Goal: Subscribe to service/newsletter

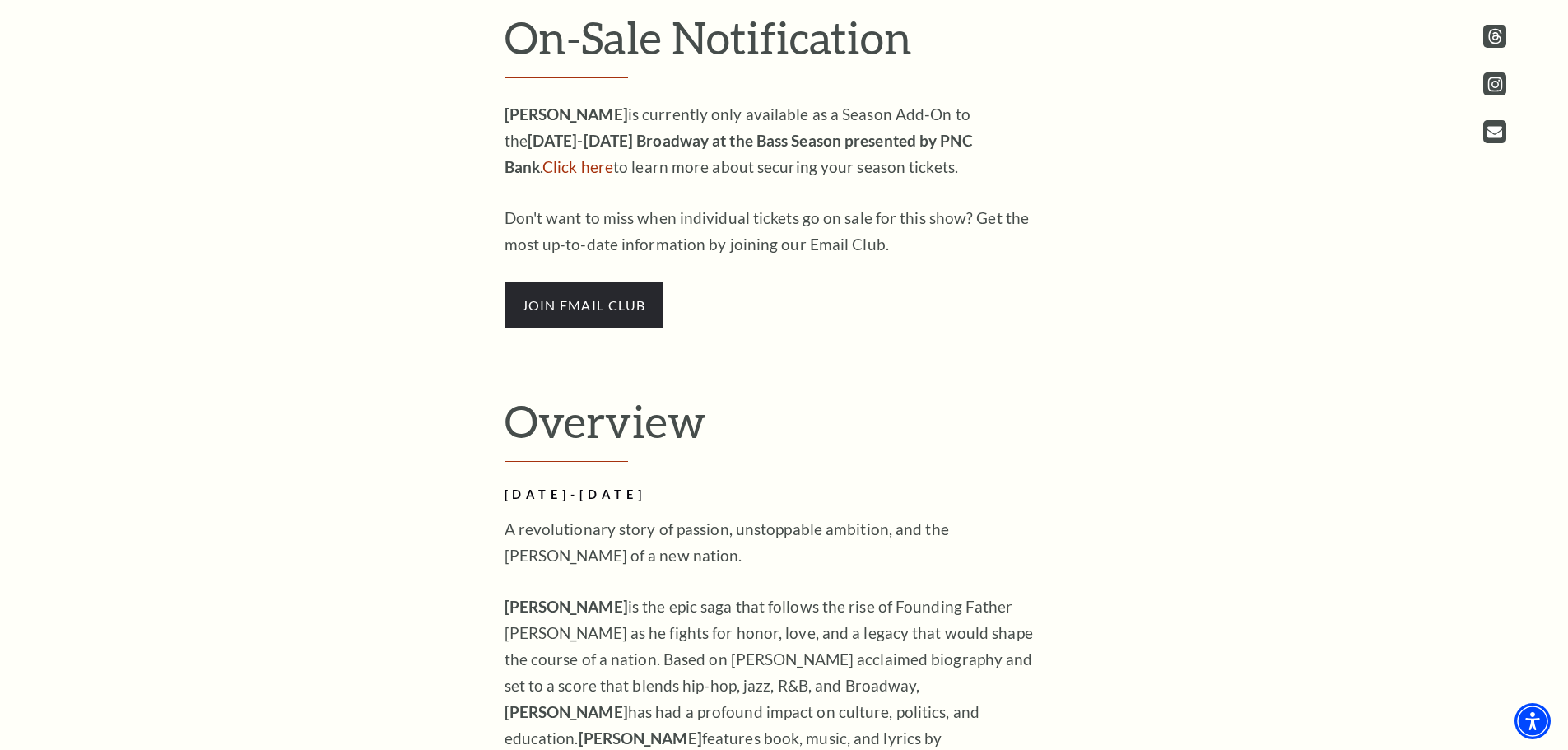
scroll to position [1153, 0]
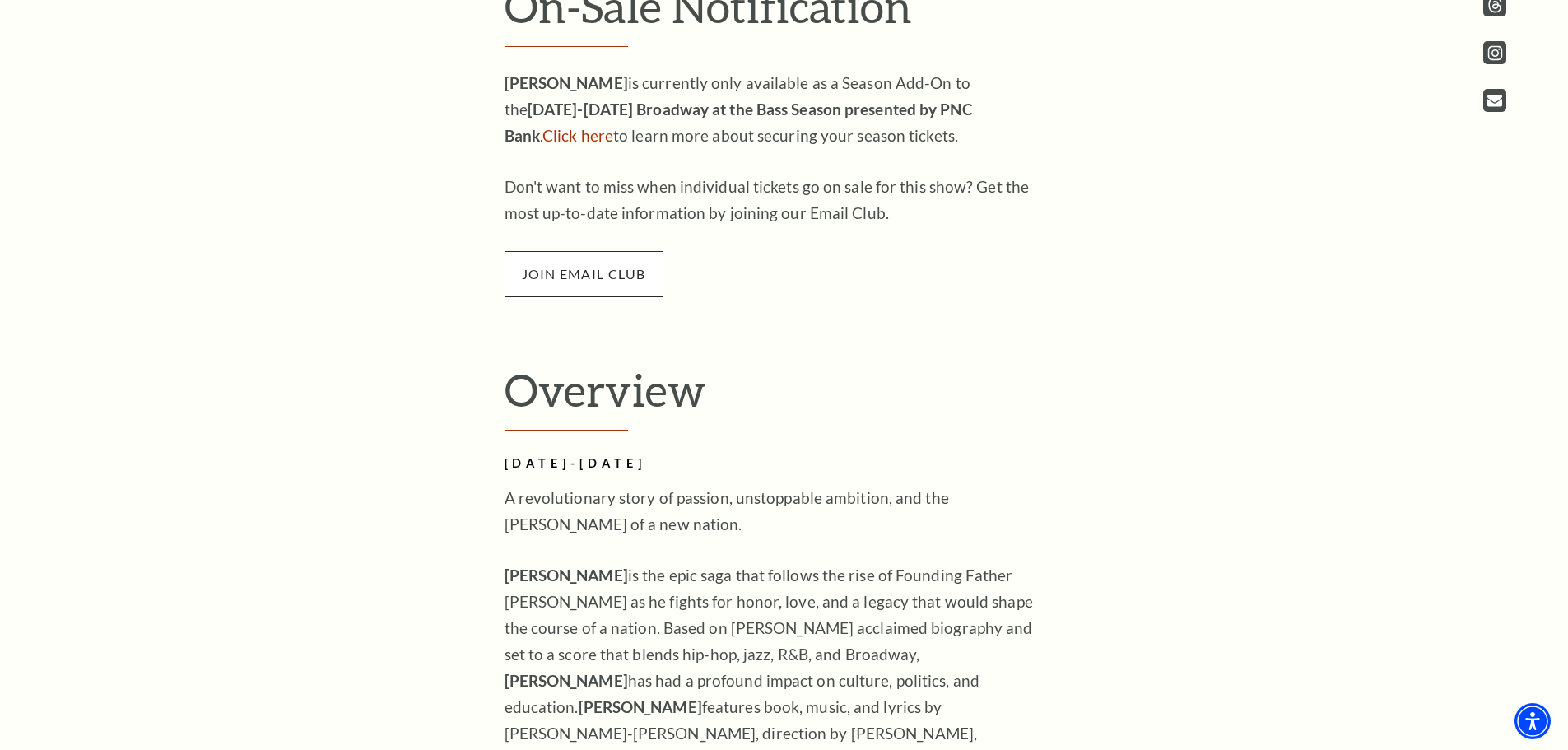
click at [539, 276] on span "join email club" at bounding box center [584, 274] width 159 height 46
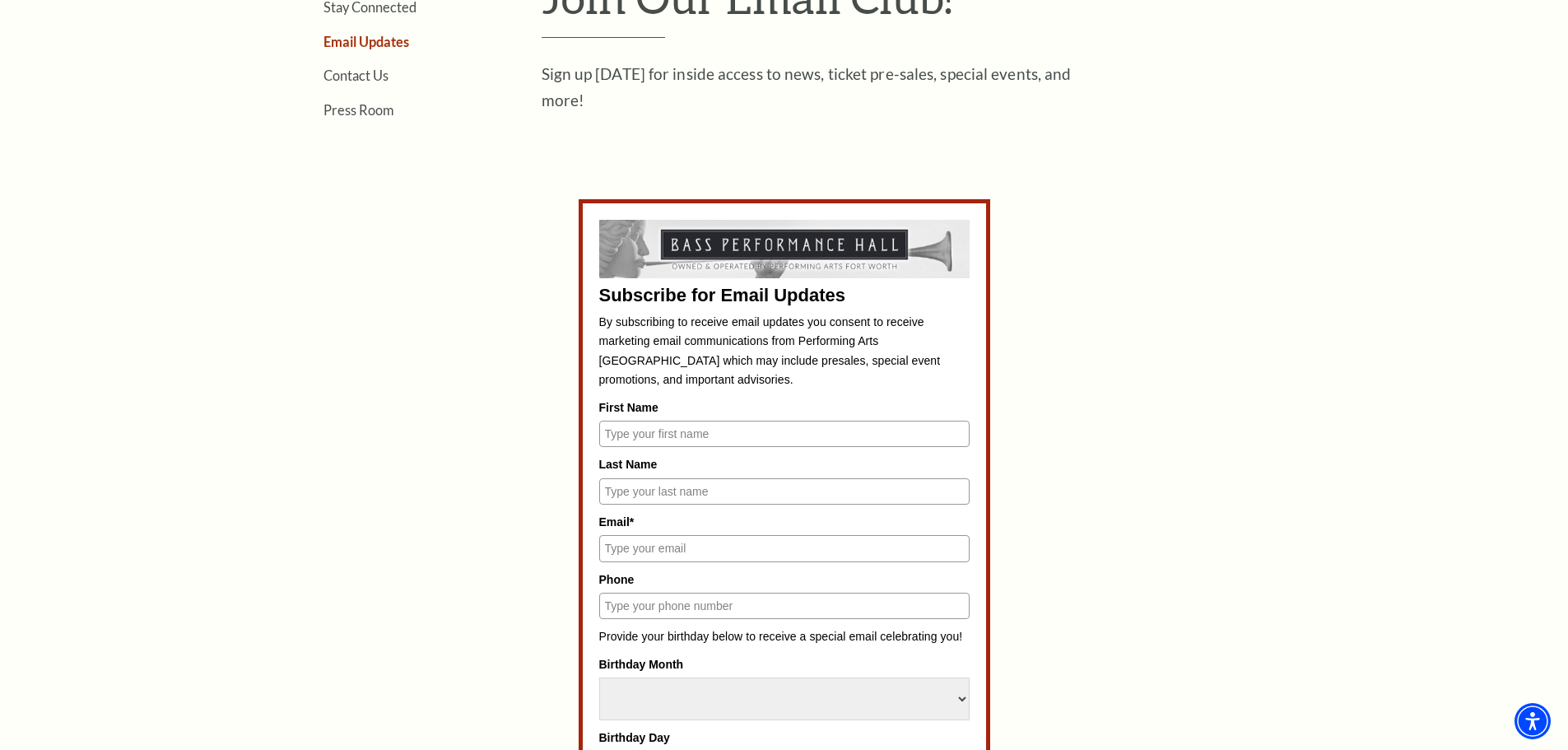
scroll to position [659, 0]
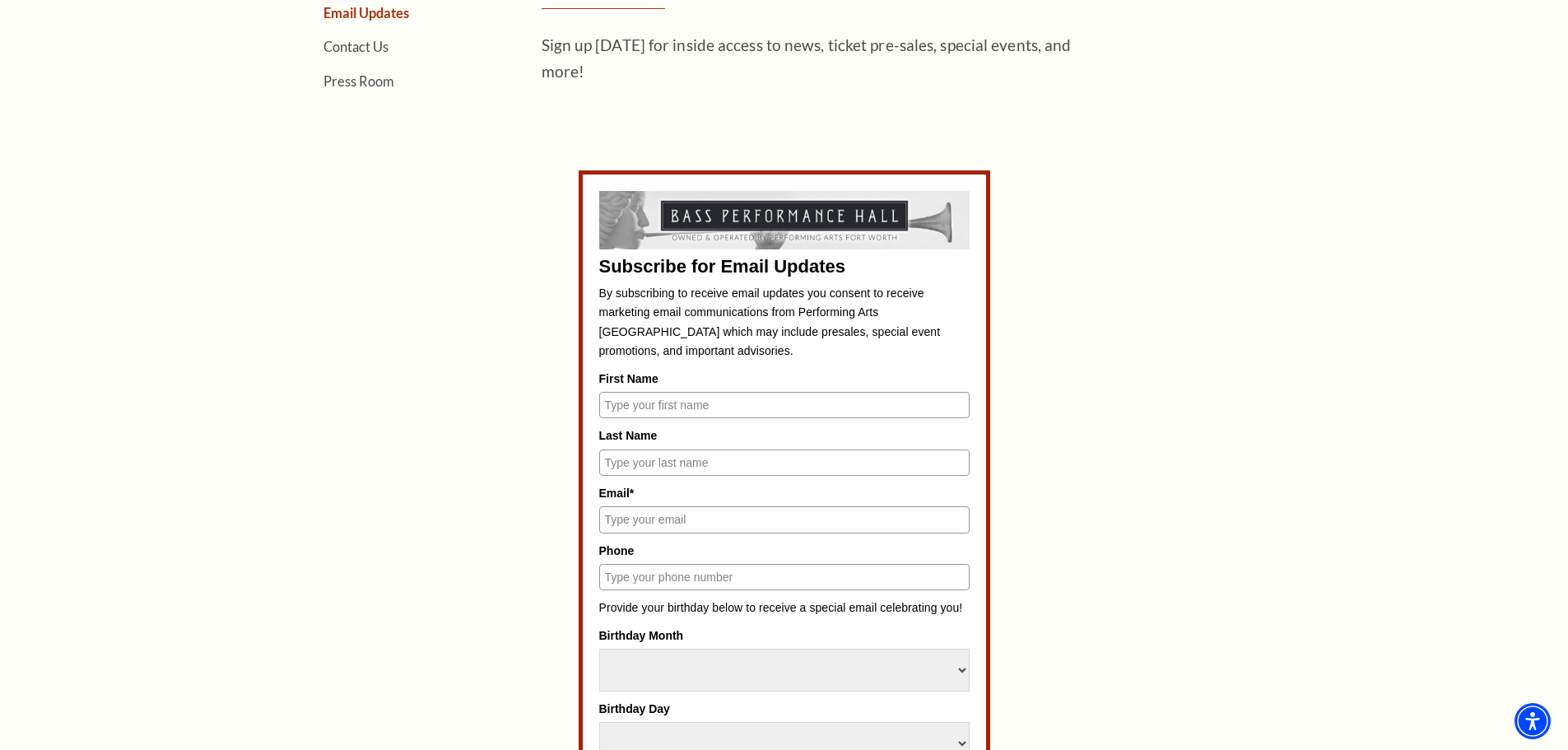
click at [627, 406] on input "First Name" at bounding box center [784, 405] width 370 height 26
type input "Kenneth"
type input "Graves"
type input "kenneth.graves14@gmail.com"
type input "2542652298"
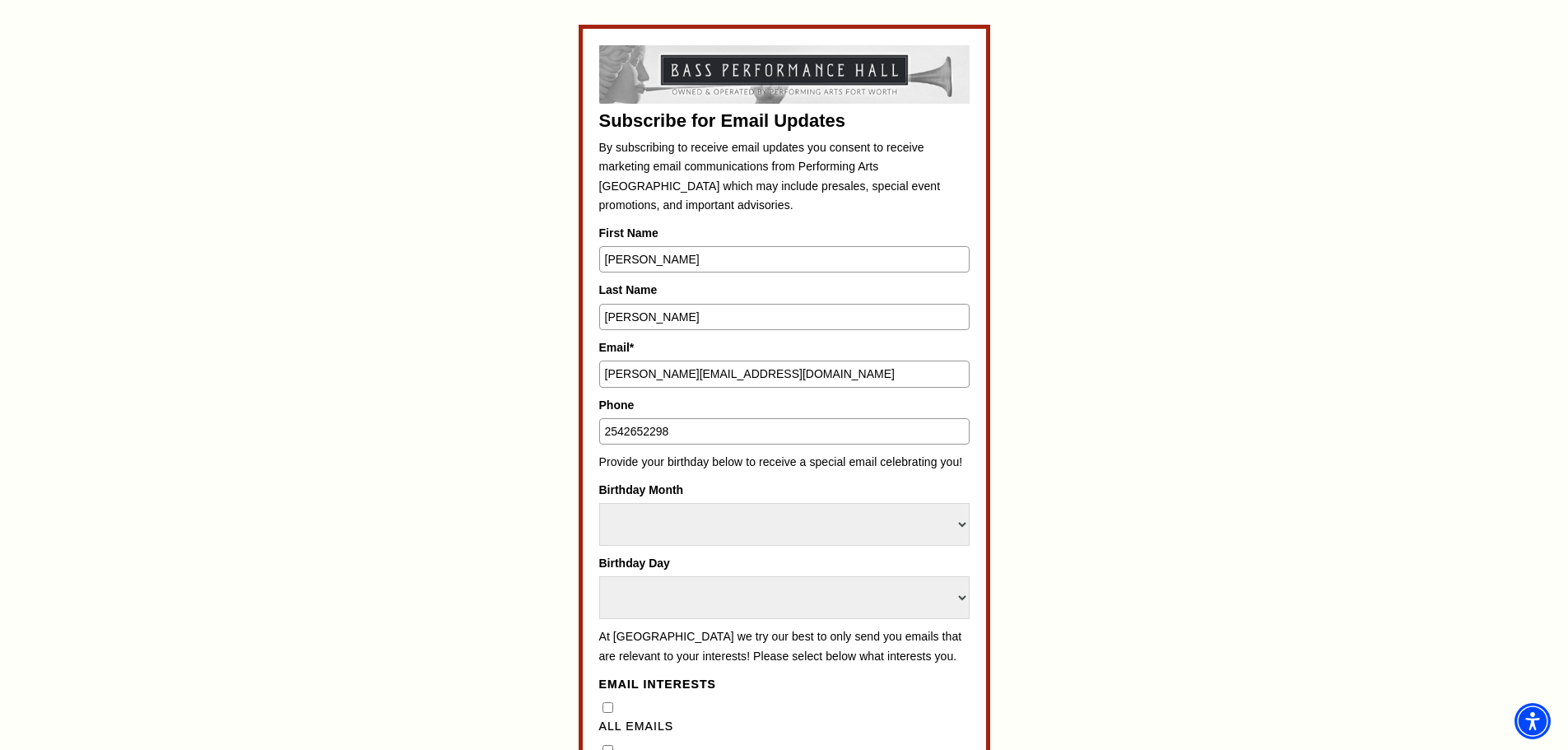
scroll to position [988, 0]
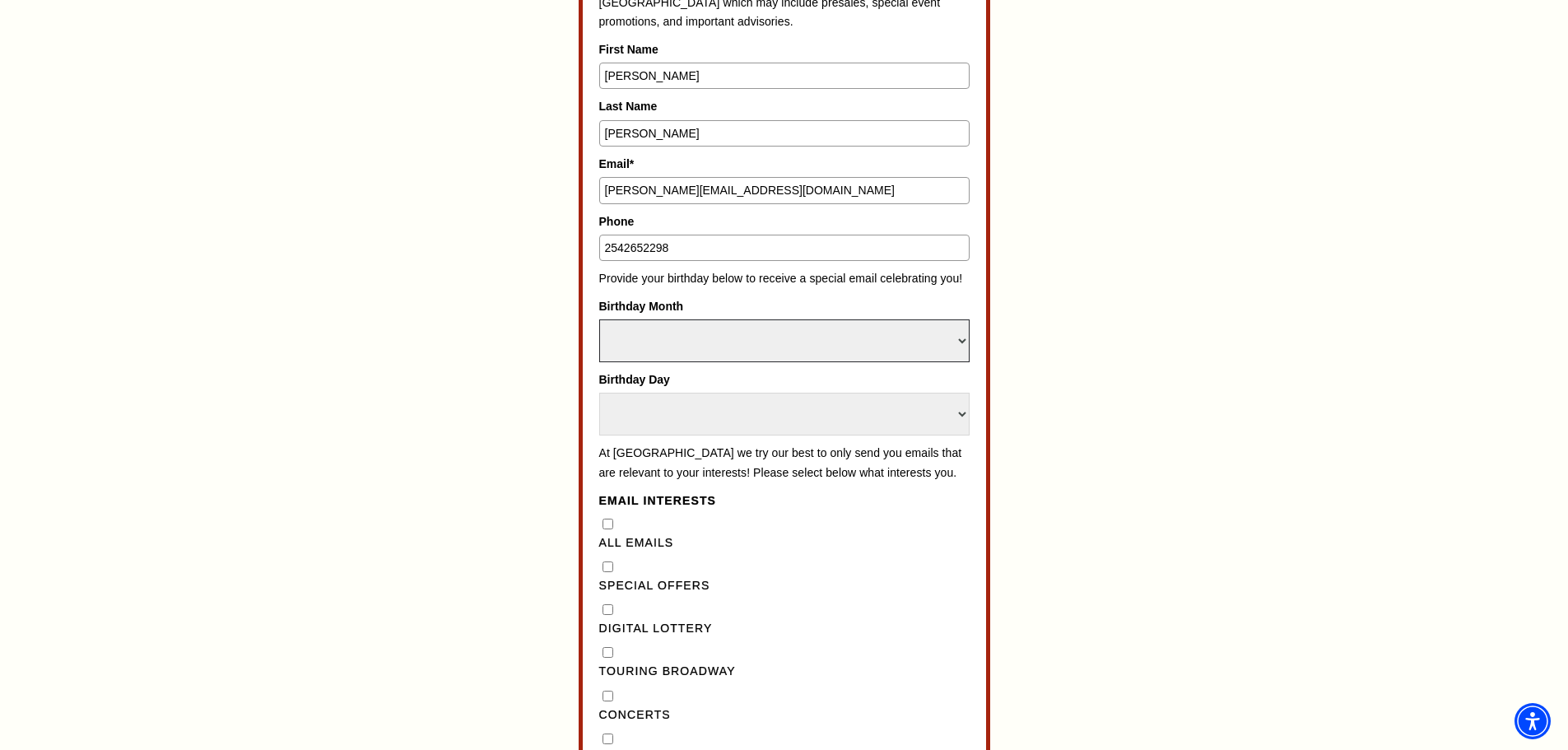
click at [627, 352] on select "Select Month January February March April May June July August September Octobe…" at bounding box center [784, 340] width 370 height 43
select select "April"
click at [599, 319] on select "Select Month January February March April May June July August September Octobe…" at bounding box center [784, 340] width 370 height 43
click at [657, 412] on select "Select Day 1 2 3 4 5 6 7 8 9 10 11 12 13 14 15 16 17 18 19 20 21 22 23 24 25 26…" at bounding box center [784, 414] width 370 height 43
select select "30"
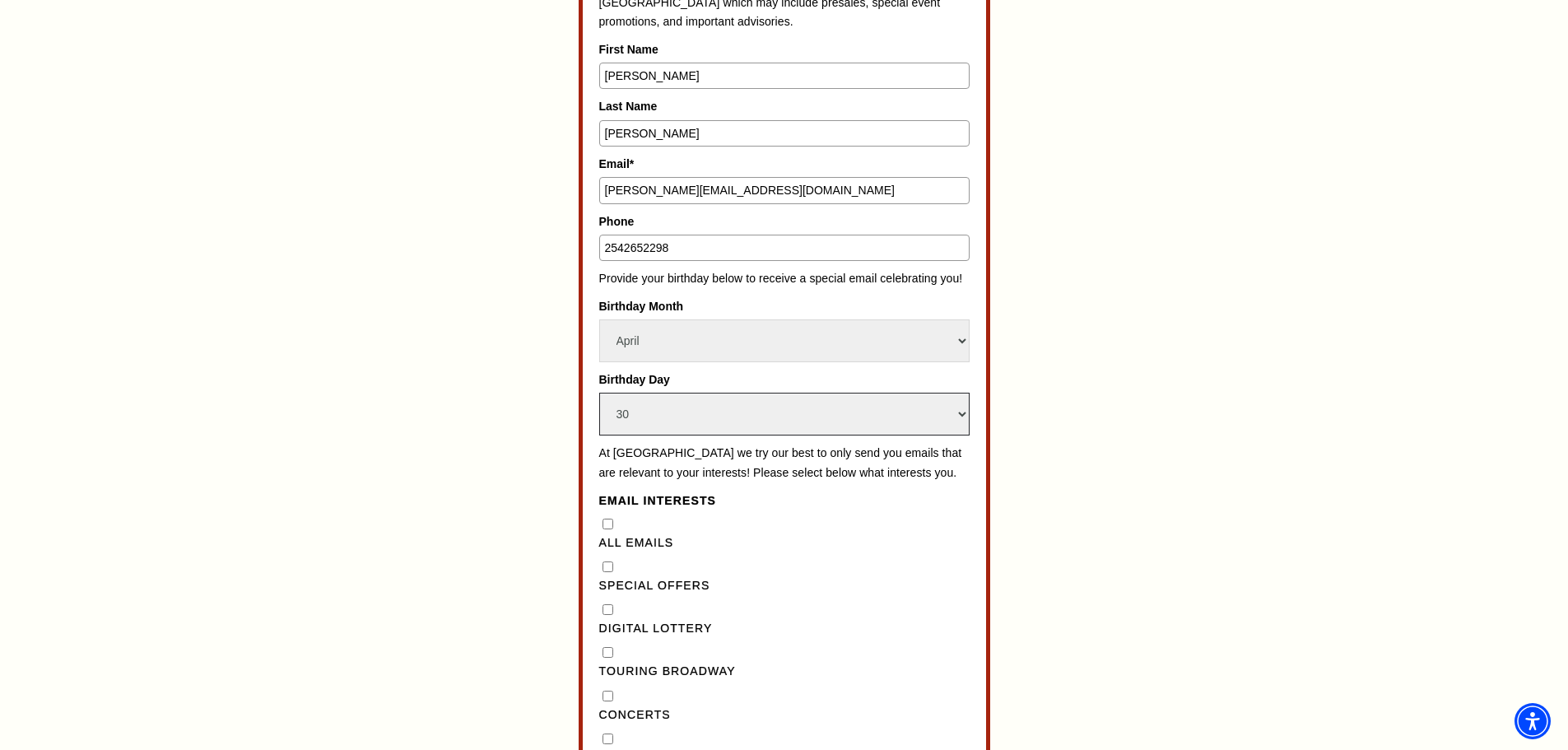
click at [599, 393] on select "Select Day 1 2 3 4 5 6 7 8 9 10 11 12 13 14 15 16 17 18 19 20 21 22 23 24 25 26…" at bounding box center [784, 414] width 370 height 43
click at [426, 507] on div "Subscribe for Email Updates By subscribing to receive email updates you consent…" at bounding box center [785, 523] width 766 height 1365
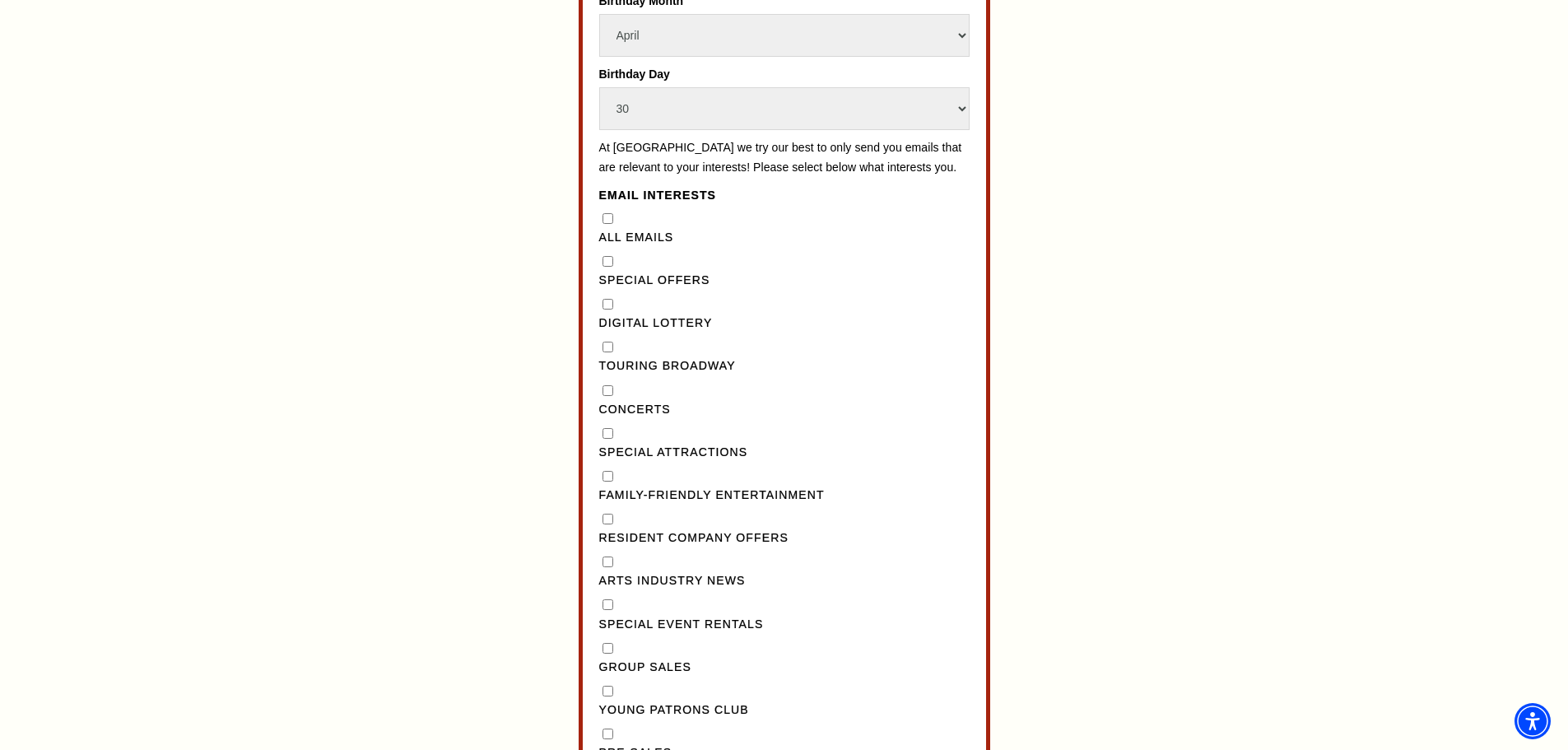
scroll to position [1317, 0]
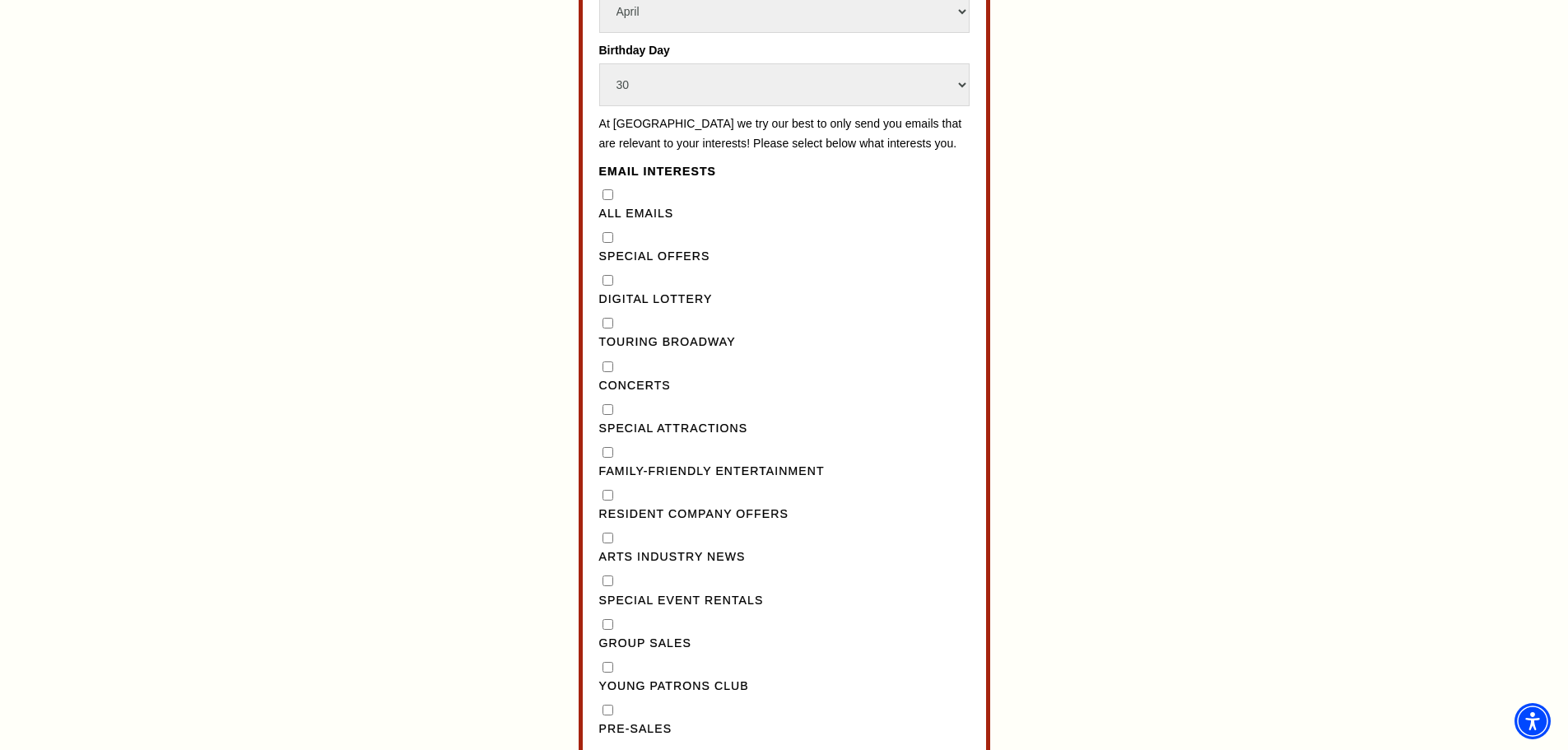
click at [608, 200] on Emails"] "All Emails" at bounding box center [607, 194] width 11 height 11
click at [605, 200] on Emails"] "All Emails" at bounding box center [607, 194] width 11 height 11
checkbox Emails"] "false"
click at [609, 328] on Broadway"] "Touring Broadway" at bounding box center [607, 323] width 11 height 11
checkbox Broadway"] "true"
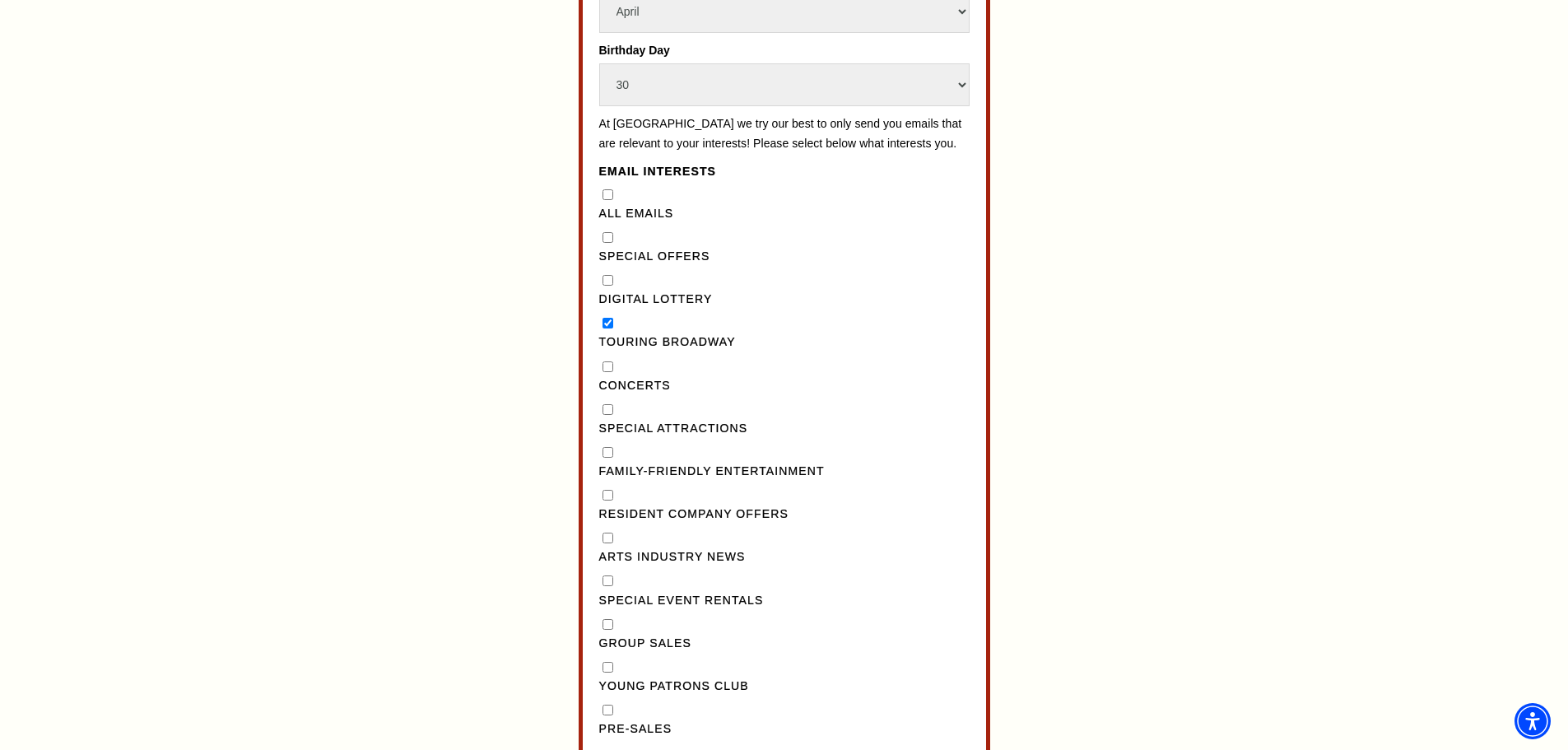
click at [606, 372] on input "Concerts" at bounding box center [607, 366] width 11 height 11
checkbox input "true"
click at [611, 437] on div "Special Attractions" at bounding box center [784, 419] width 370 height 38
click at [608, 458] on Entertainment"] "Family-Friendly Entertainment" at bounding box center [607, 453] width 11 height 11
checkbox Entertainment"] "true"
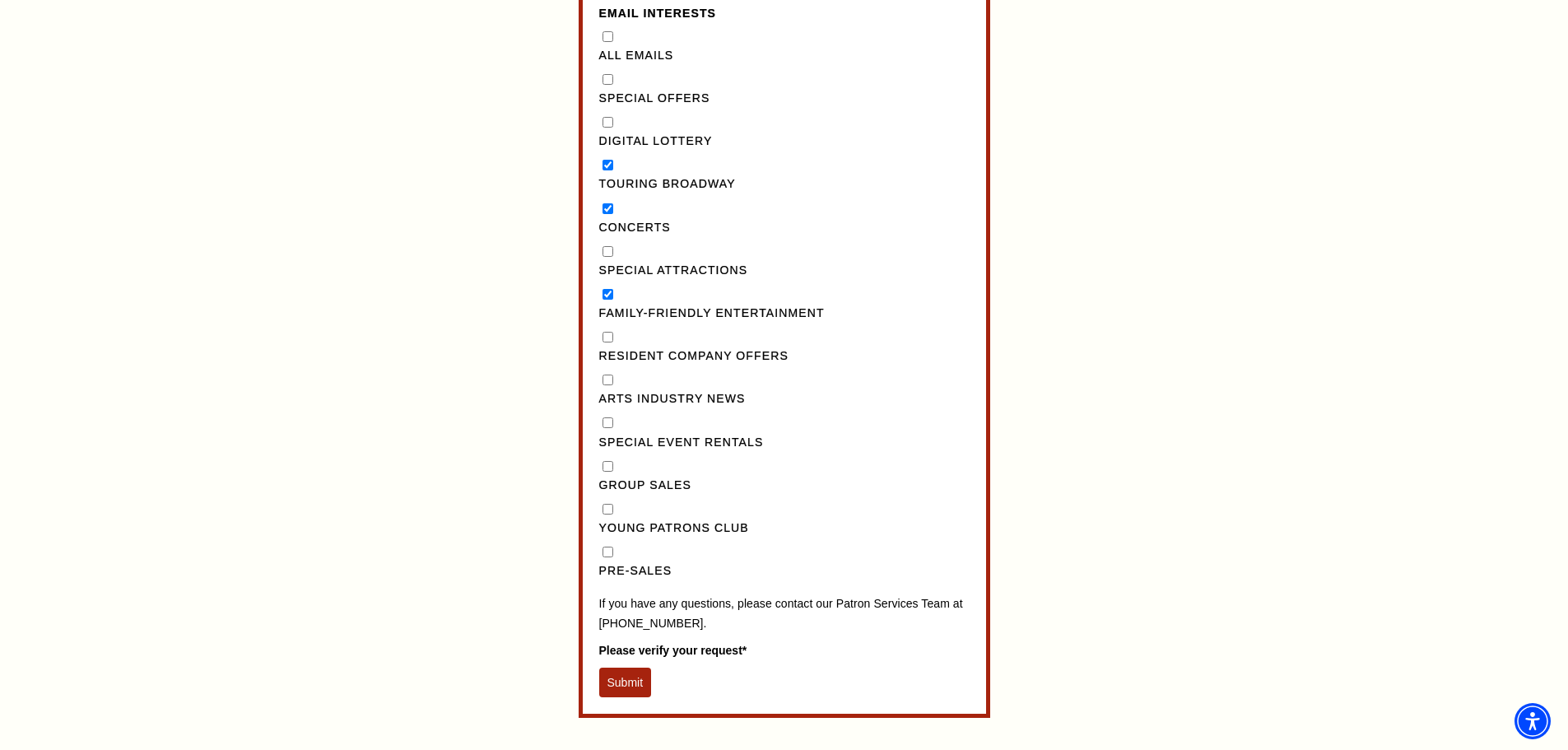
scroll to position [1482, 0]
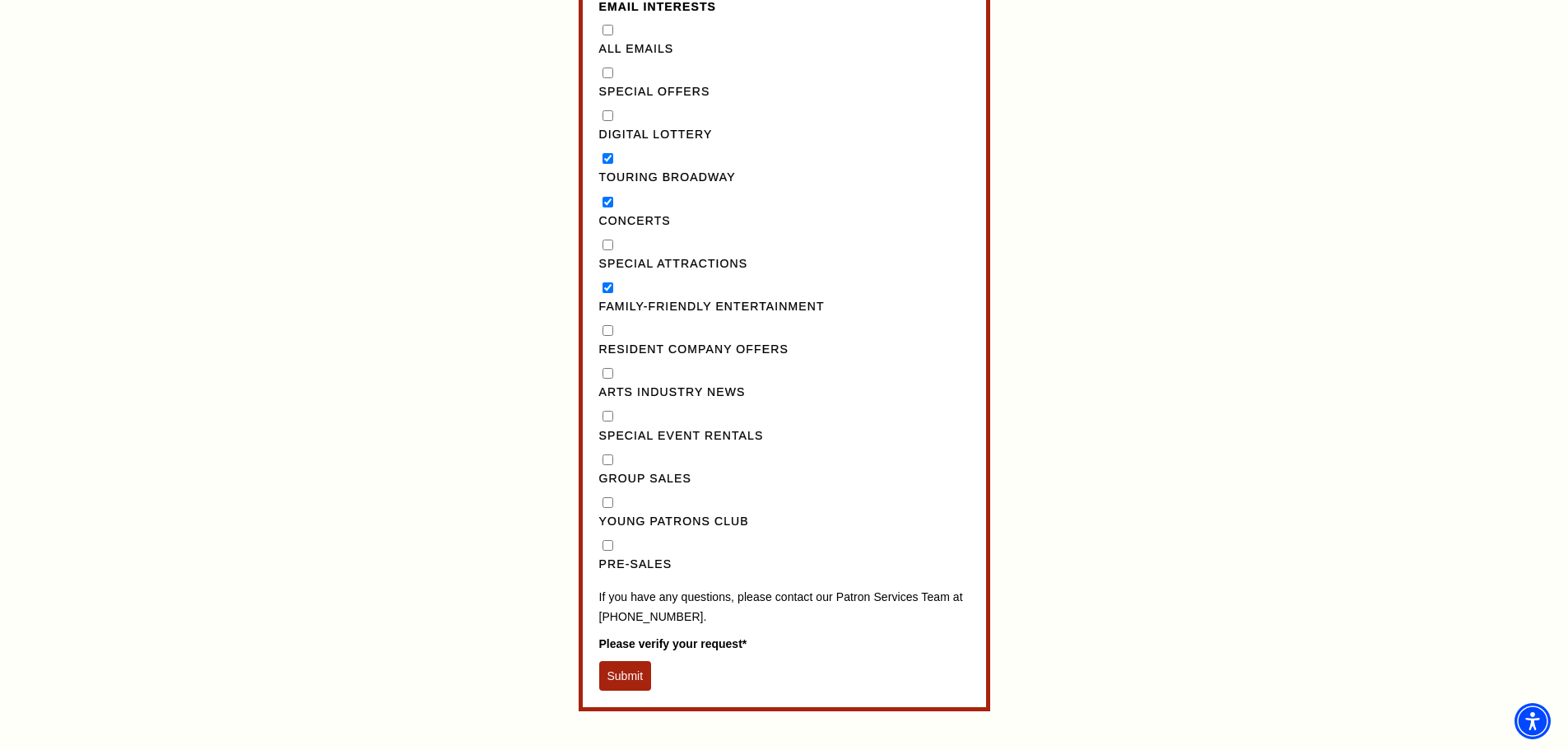
click at [610, 551] on input "Pre-Sales" at bounding box center [607, 546] width 11 height 11
checkbox input "true"
click at [622, 691] on button "Submit" at bounding box center [625, 675] width 53 height 29
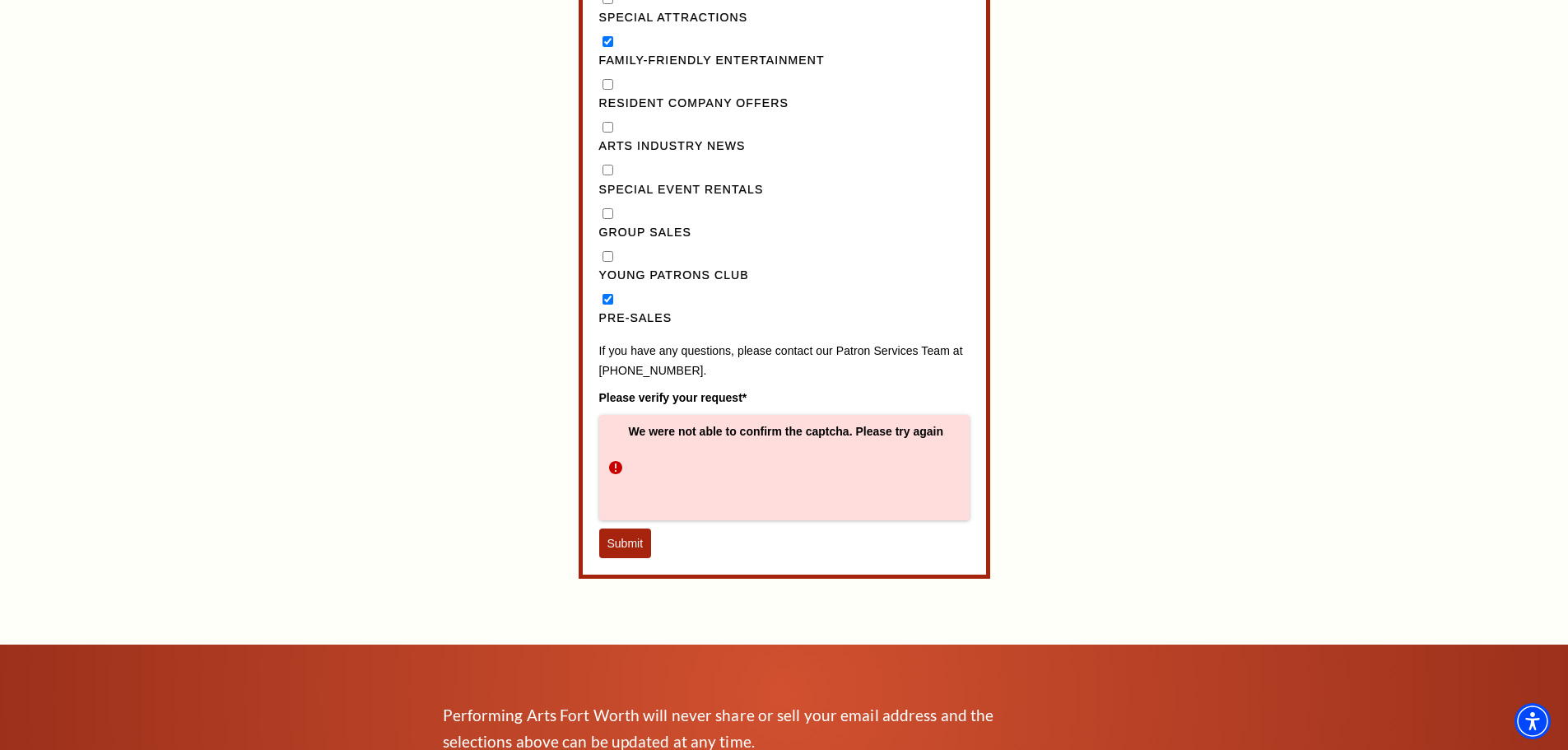
scroll to position [1730, 0]
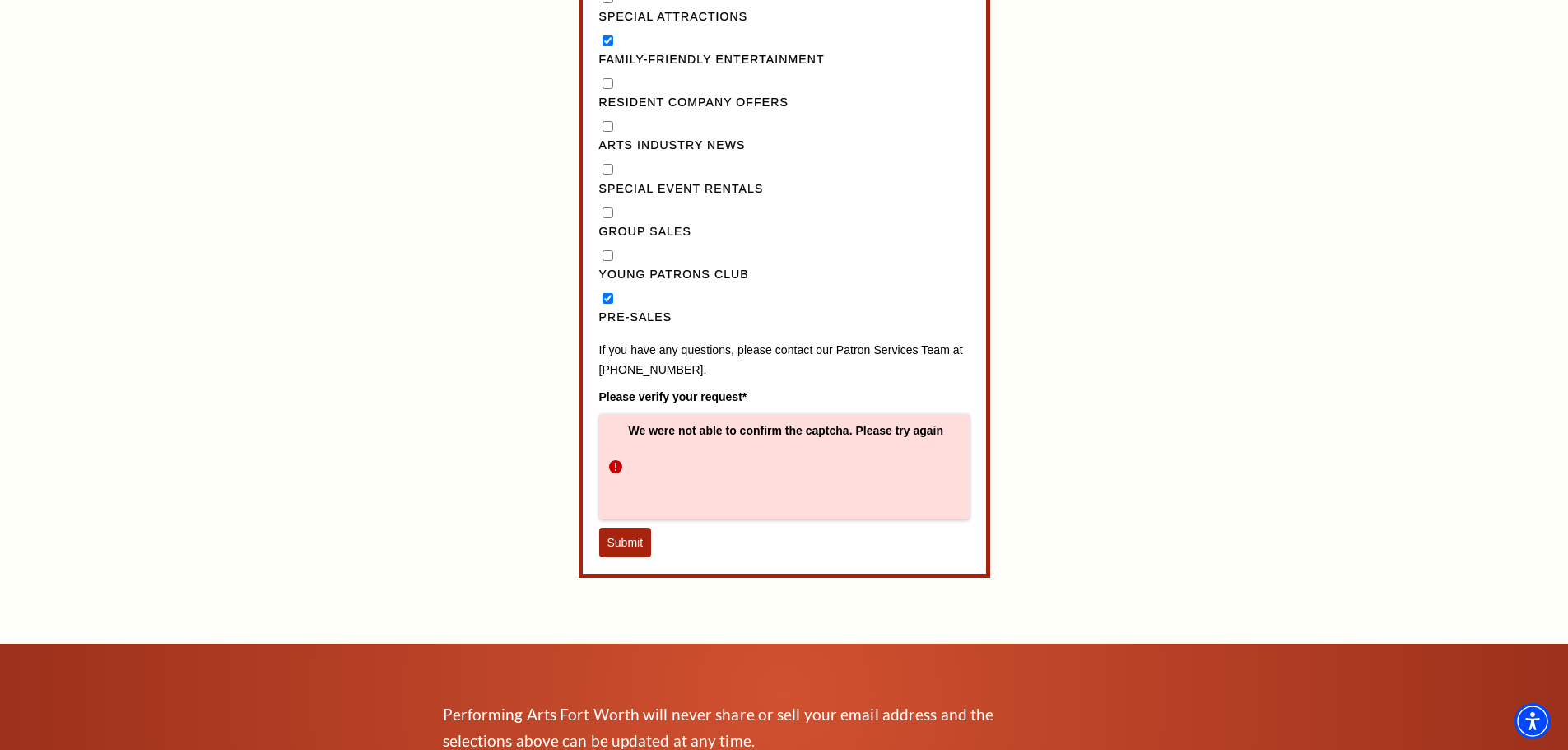
click at [633, 557] on button "Submit" at bounding box center [625, 542] width 53 height 29
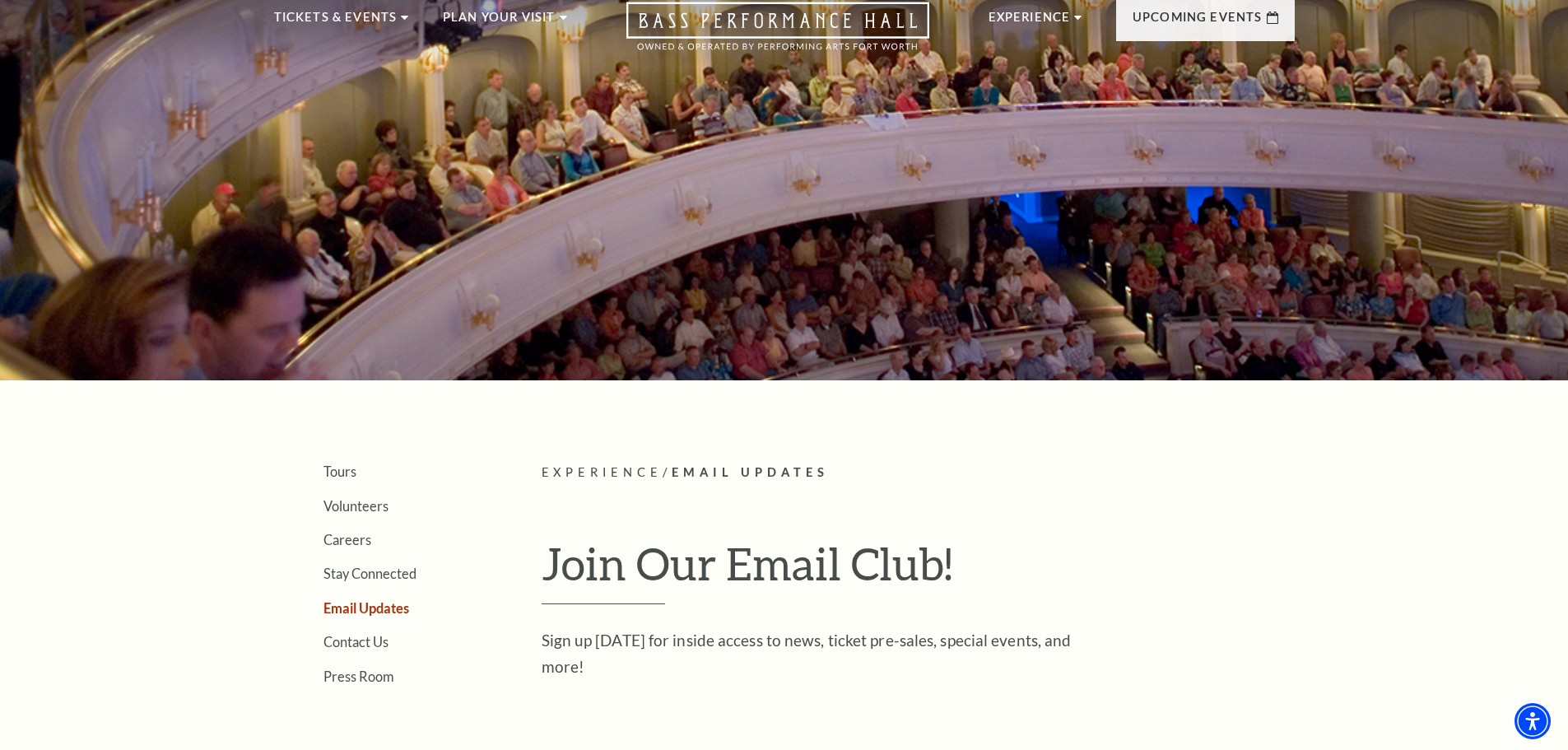
scroll to position [0, 0]
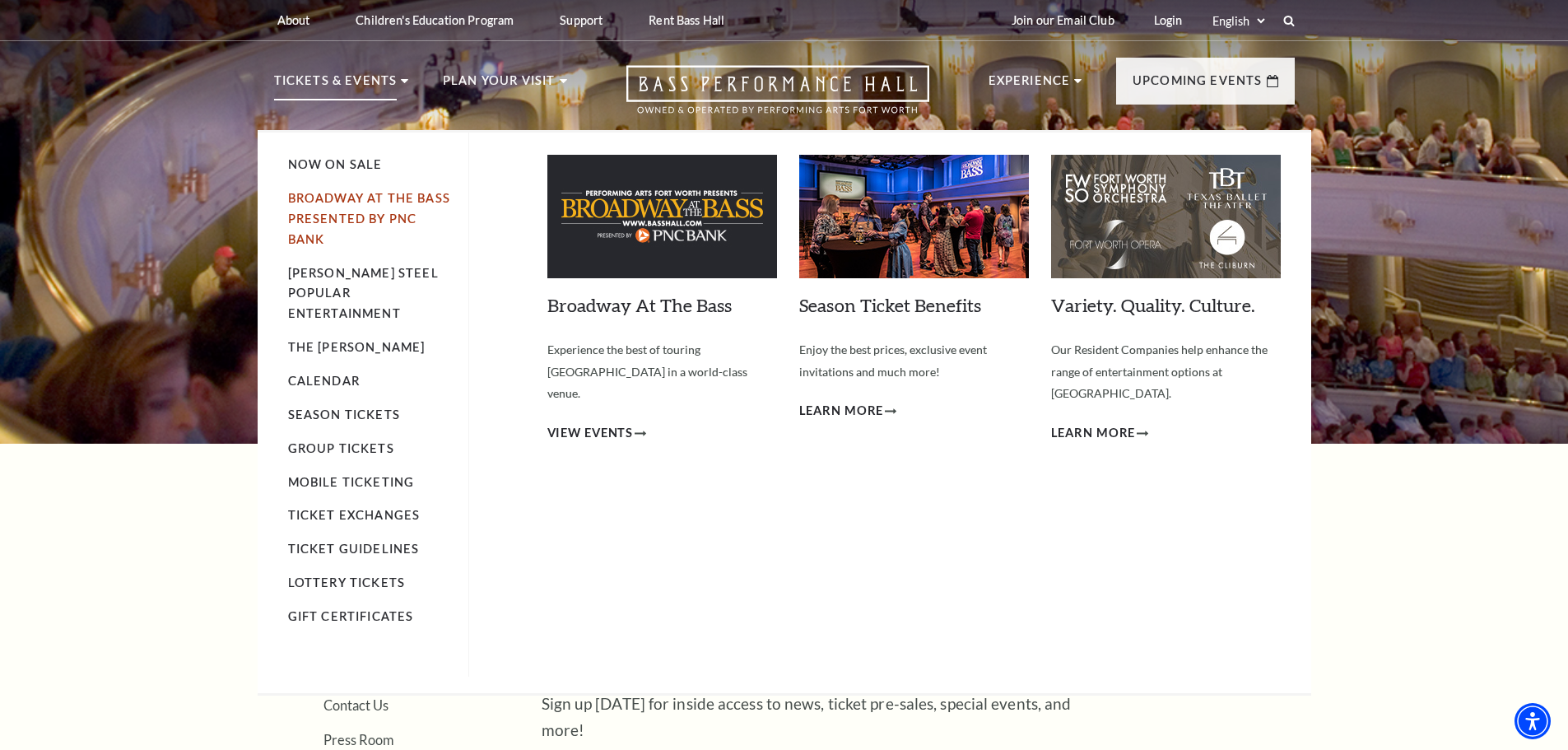
click at [354, 199] on link "Broadway At The Bass presented by PNC Bank" at bounding box center [369, 219] width 162 height 55
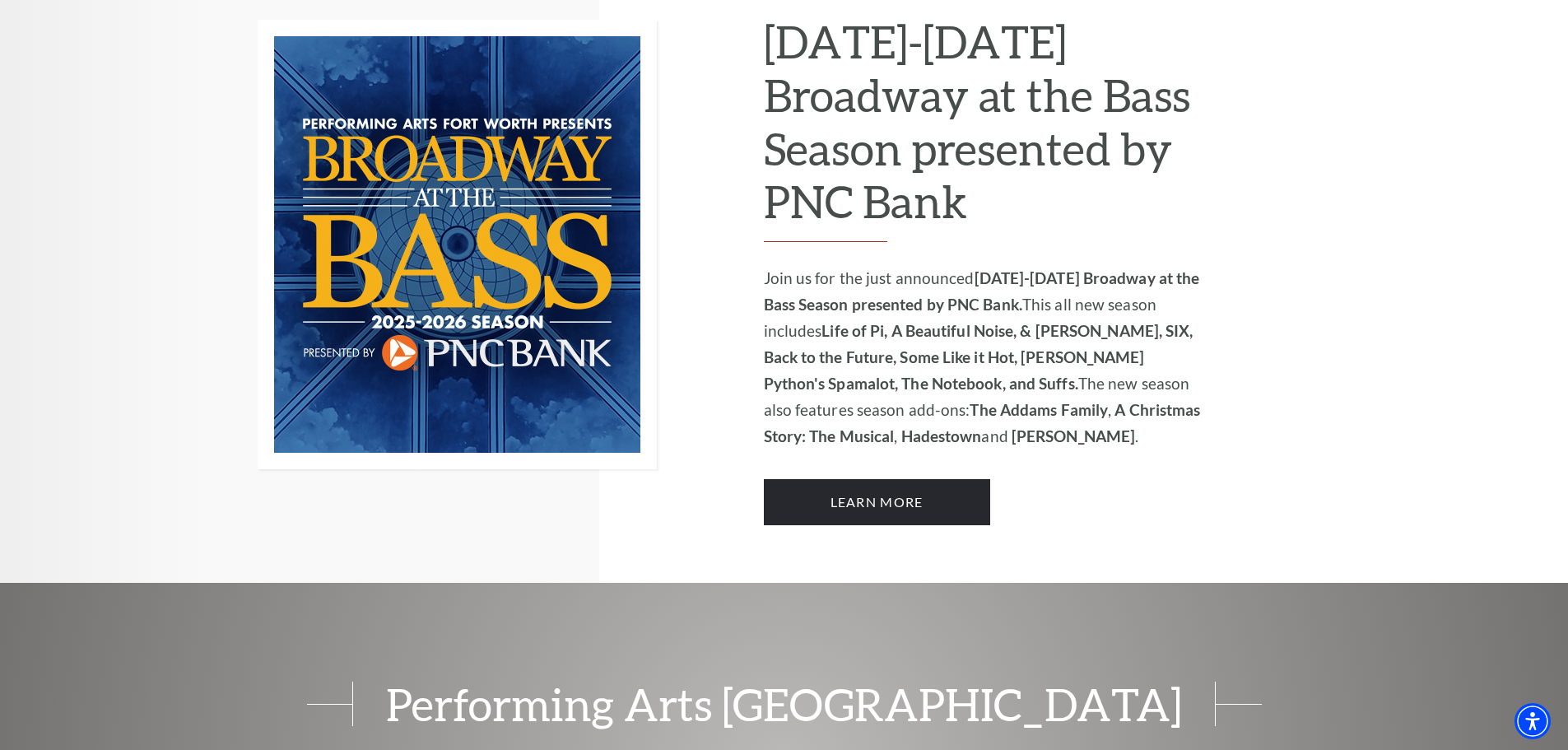
scroll to position [1565, 0]
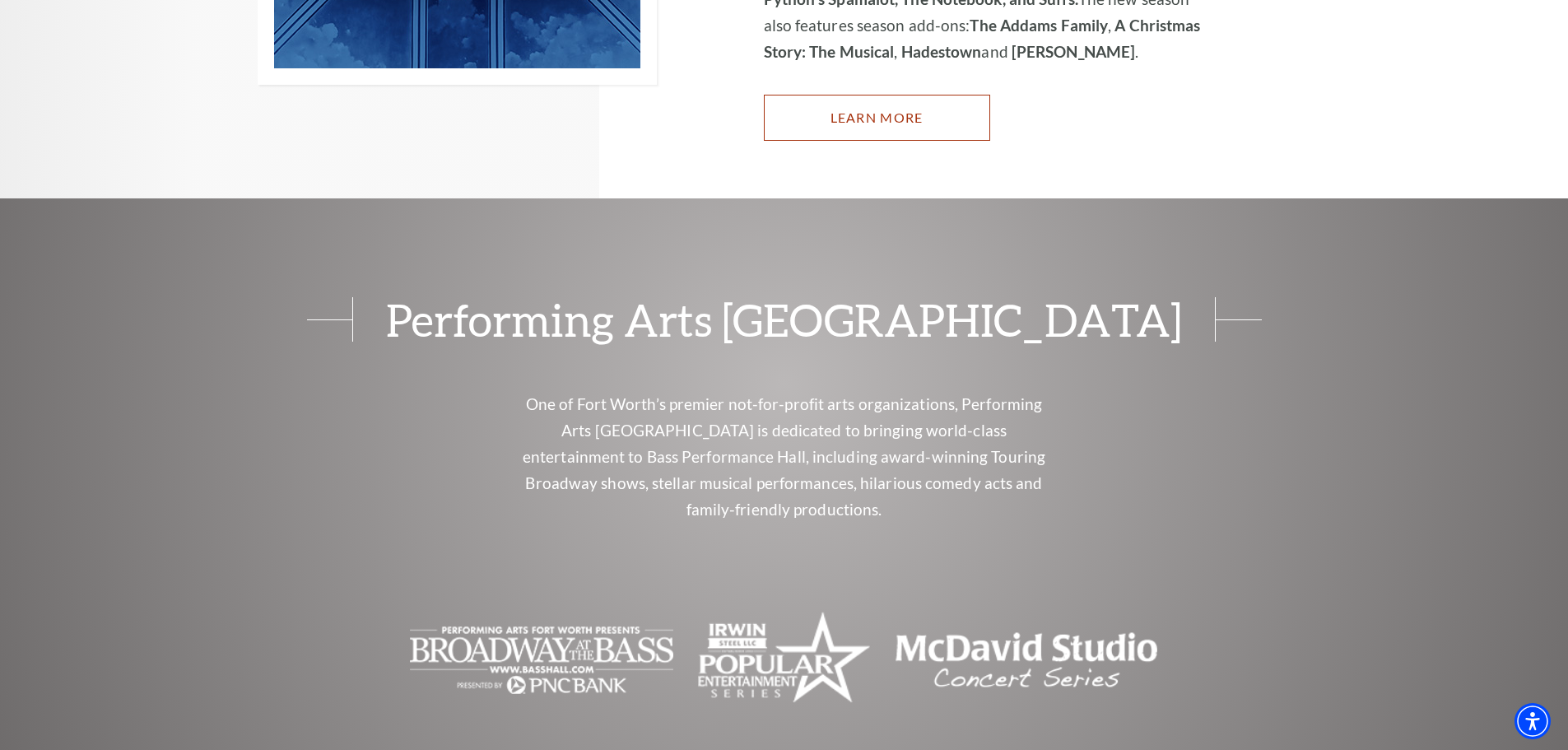
click at [810, 95] on link "Learn More" at bounding box center [877, 117] width 226 height 46
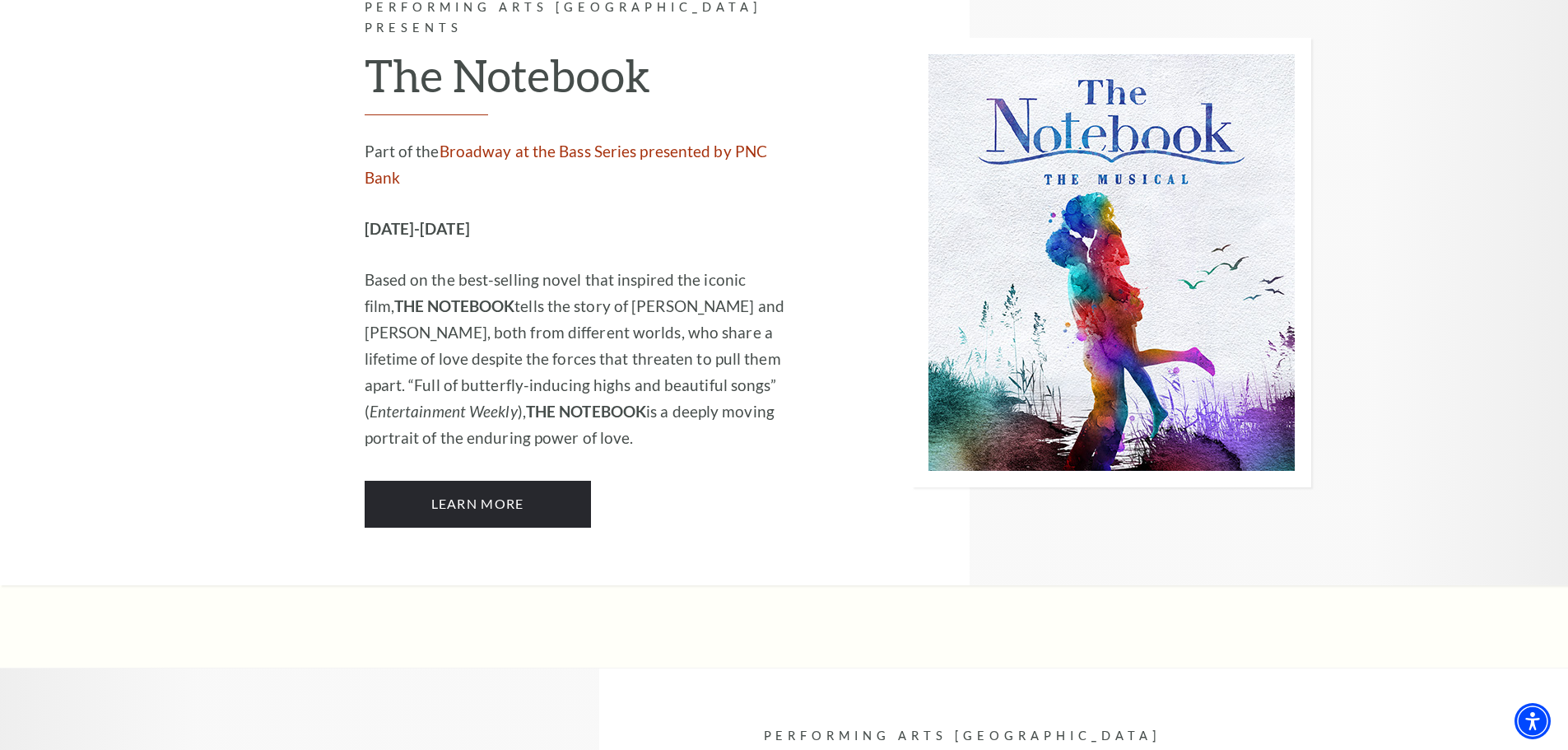
scroll to position [10622, 0]
